Goal: Check status

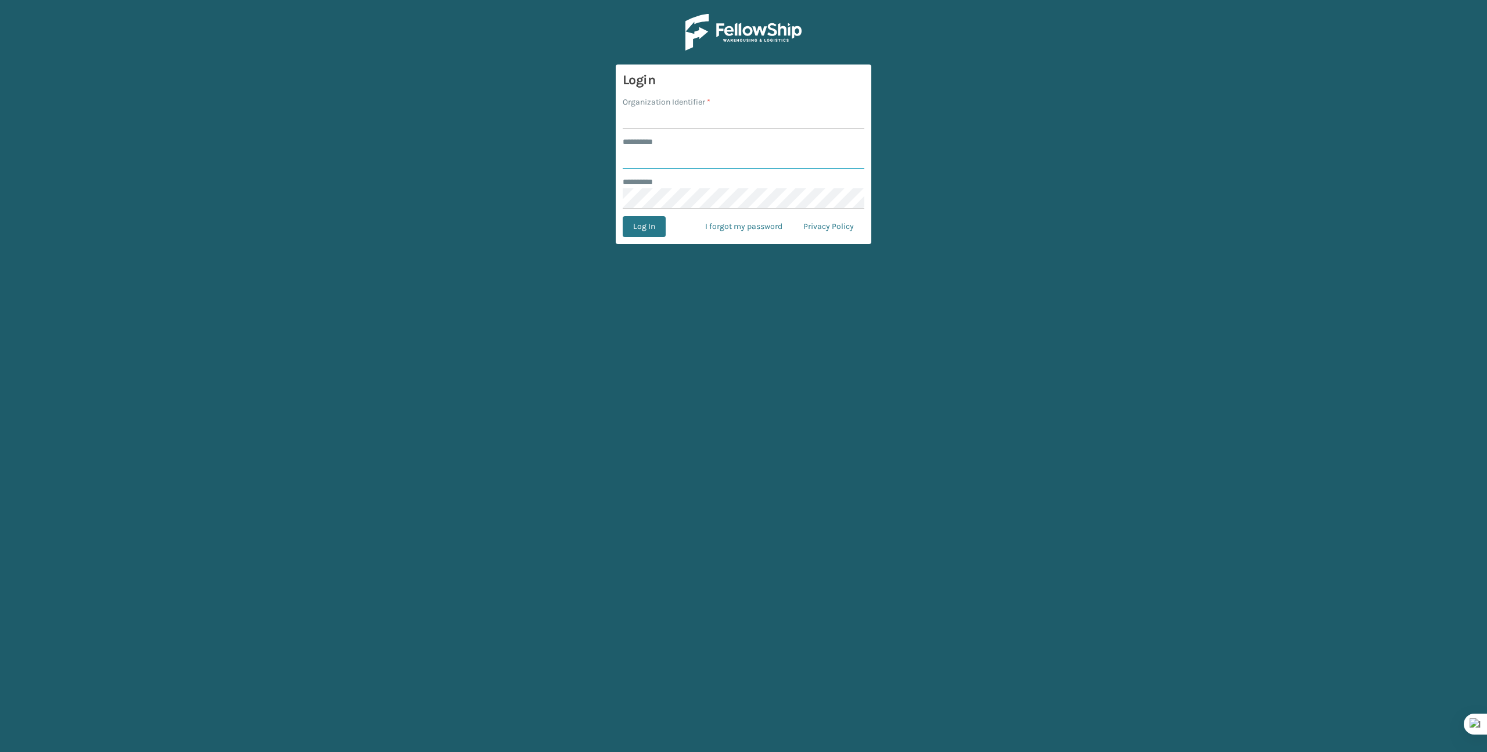
type input "*******"
click at [645, 118] on input "Organization Identifier *" at bounding box center [744, 118] width 242 height 21
click at [648, 117] on input "Organization Identifier *" at bounding box center [744, 118] width 242 height 21
drag, startPoint x: 658, startPoint y: 121, endPoint x: 677, endPoint y: 134, distance: 22.7
click at [658, 121] on input "Organization Identifier *" at bounding box center [744, 118] width 242 height 21
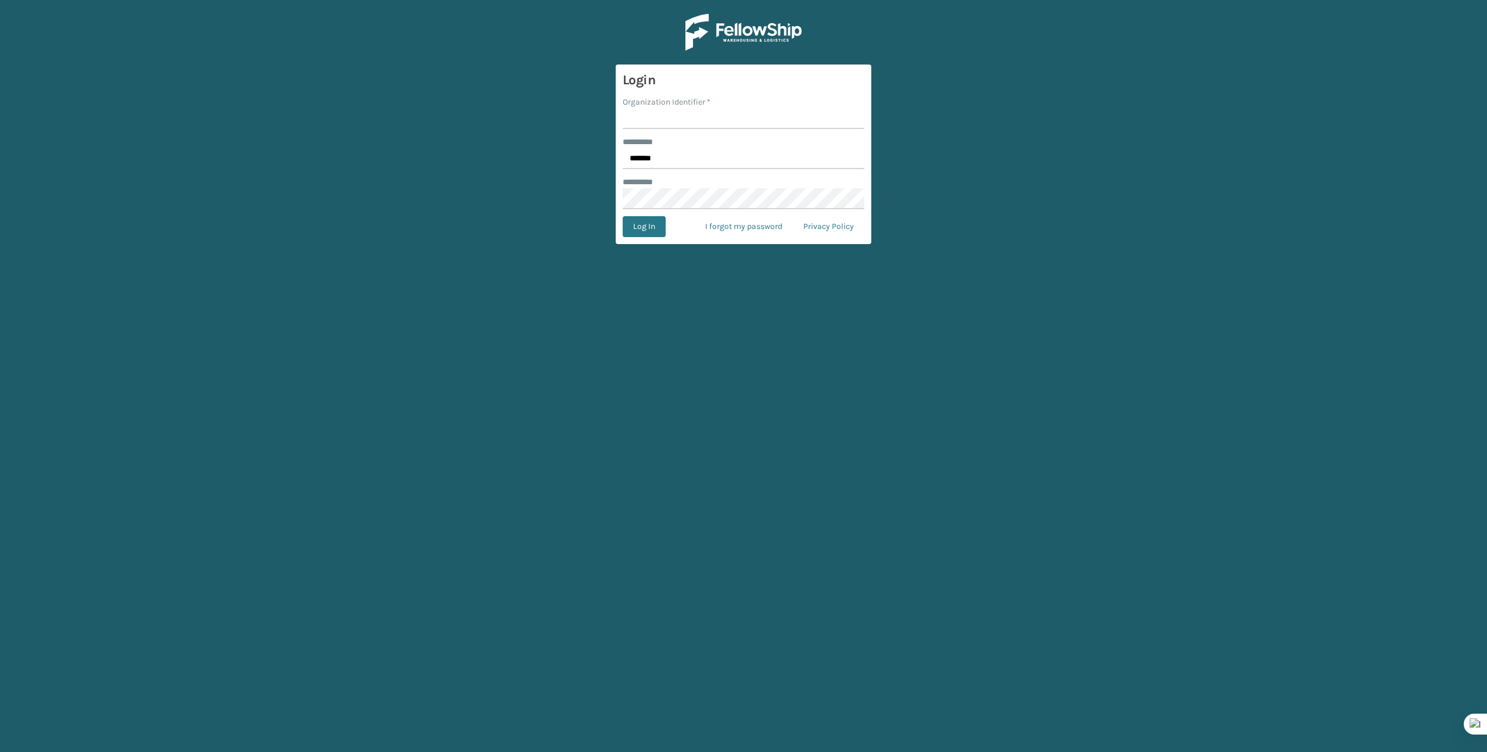
type input "Brightech"
click at [634, 224] on button "Log In" at bounding box center [644, 226] width 43 height 21
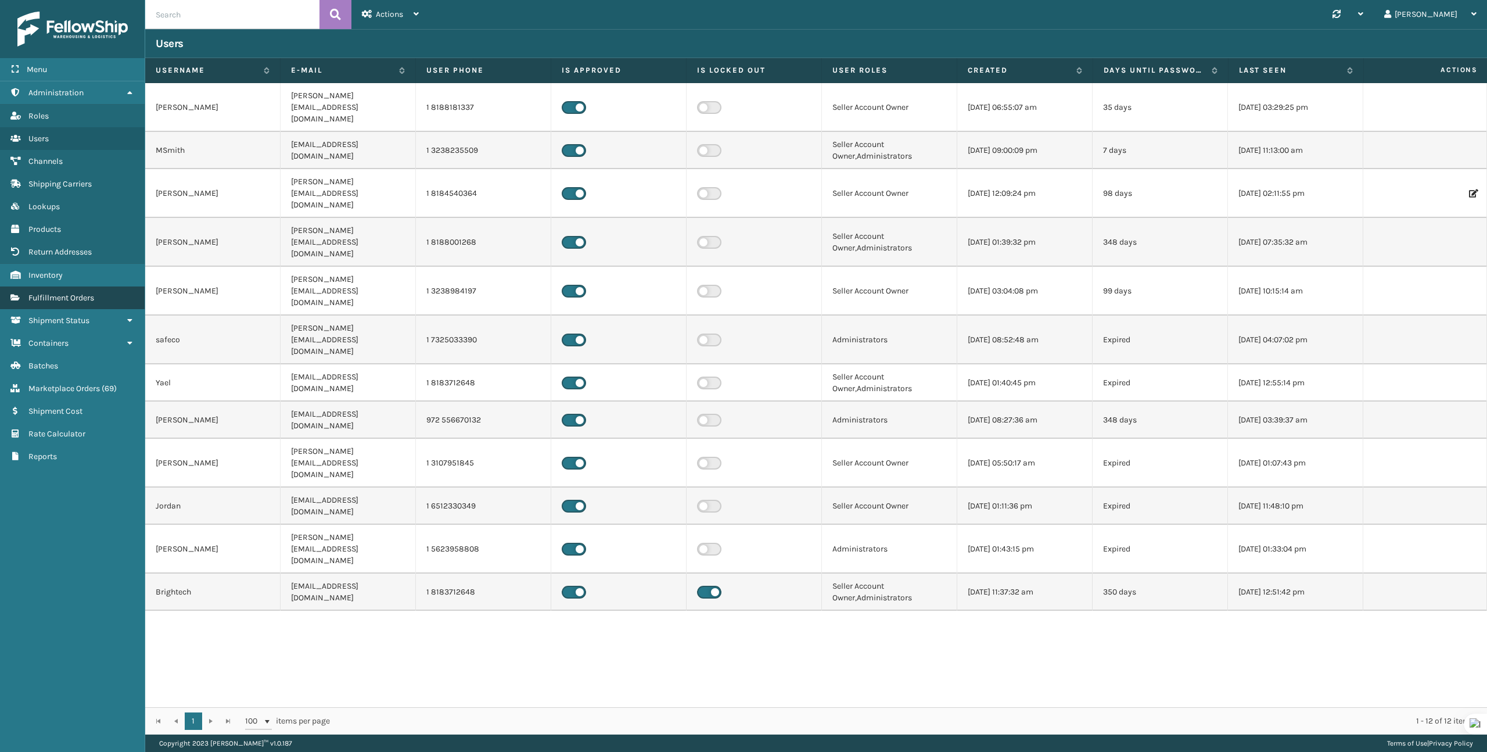
click at [39, 294] on span "Fulfillment Orders" at bounding box center [61, 298] width 66 height 10
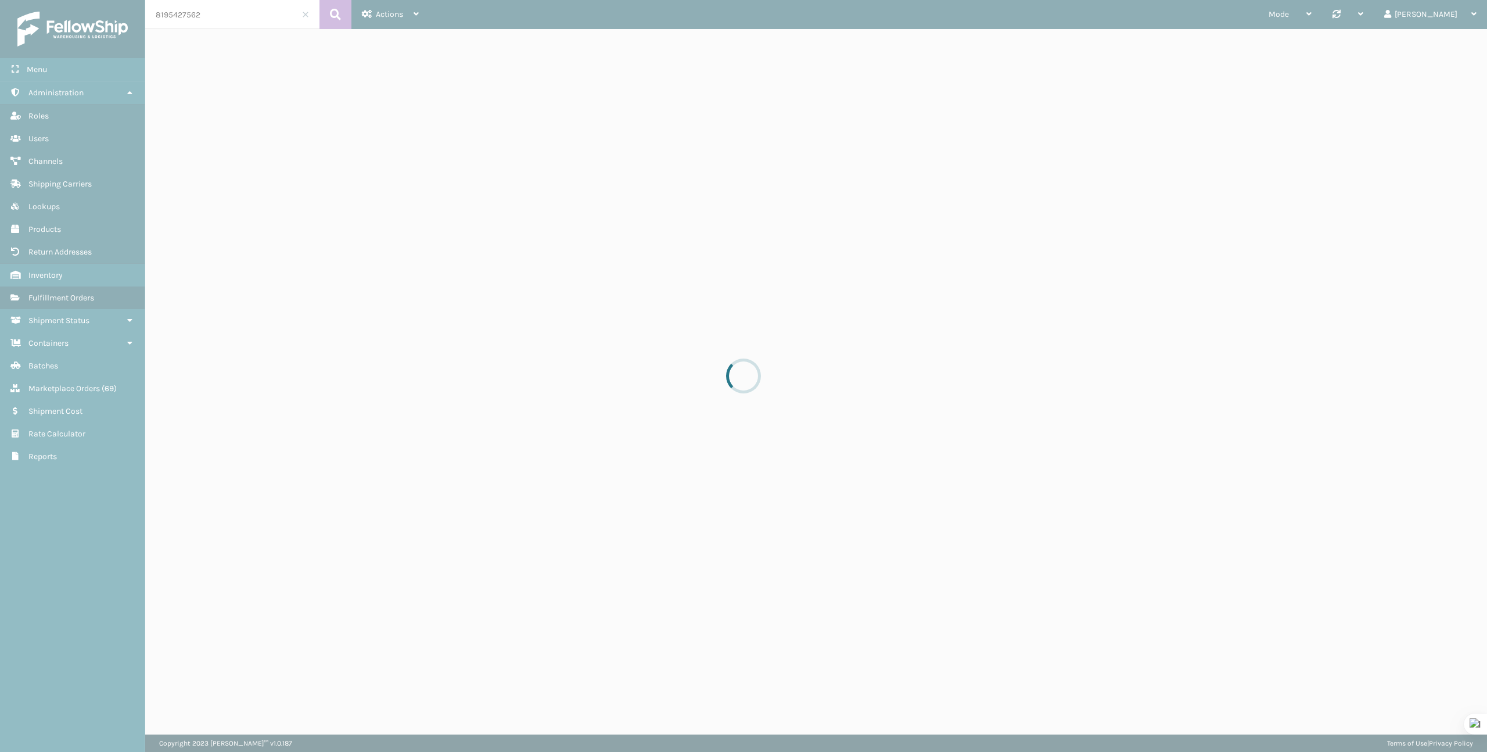
click at [200, 18] on div at bounding box center [743, 376] width 1487 height 752
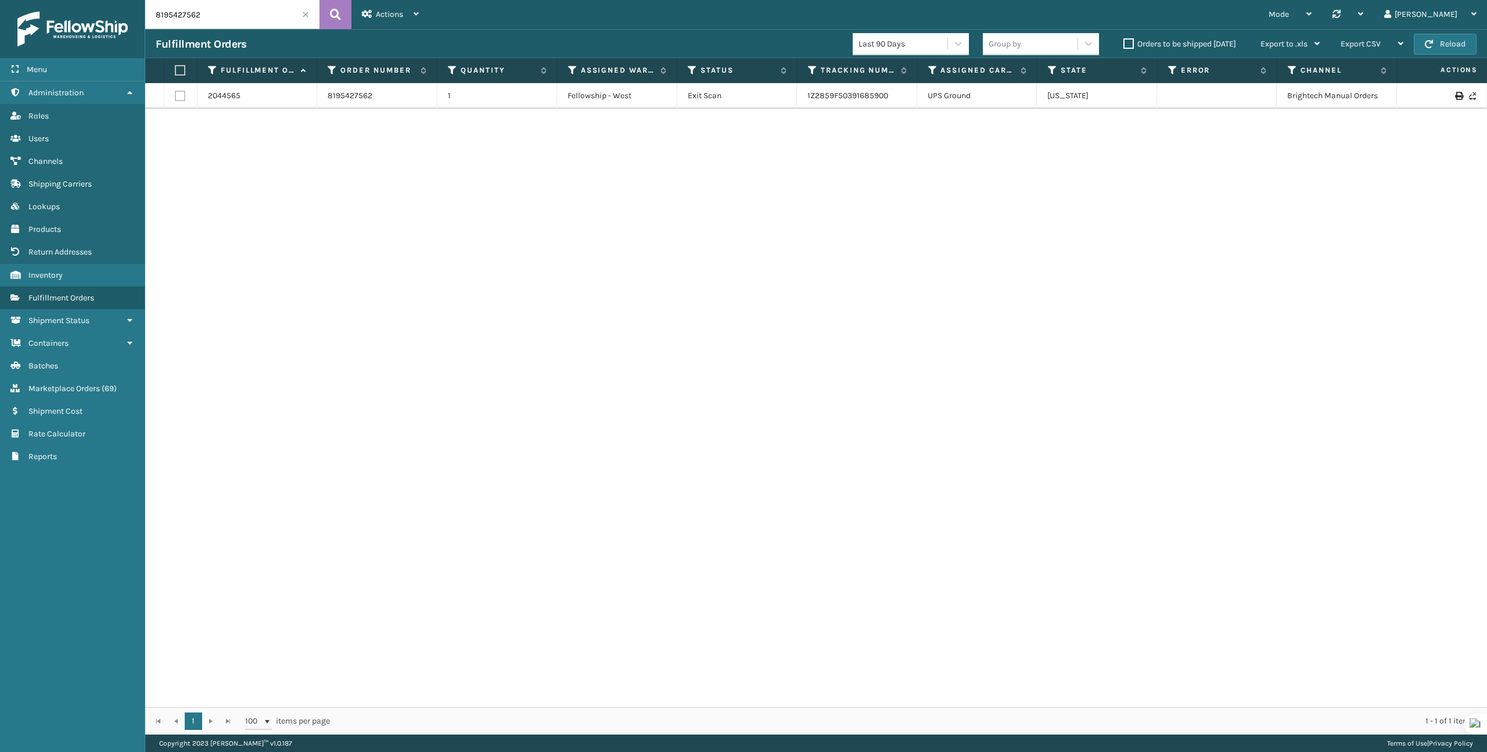
click at [204, 14] on input "8195427562" at bounding box center [232, 14] width 174 height 29
paste input "28552754"
type input "28552754"
